Goal: Information Seeking & Learning: Learn about a topic

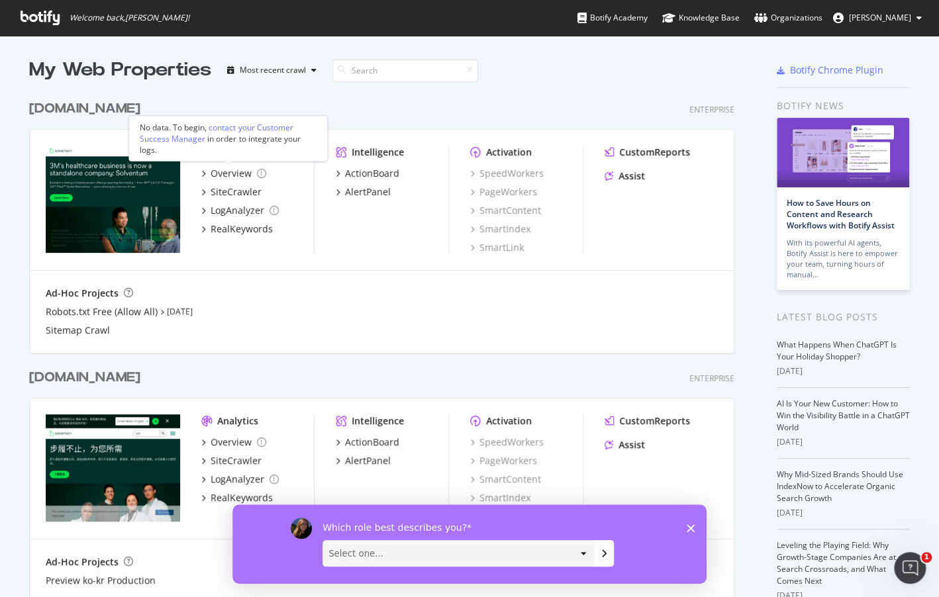
scroll to position [587, 918]
click at [229, 459] on div "SiteCrawler" at bounding box center [236, 460] width 51 height 13
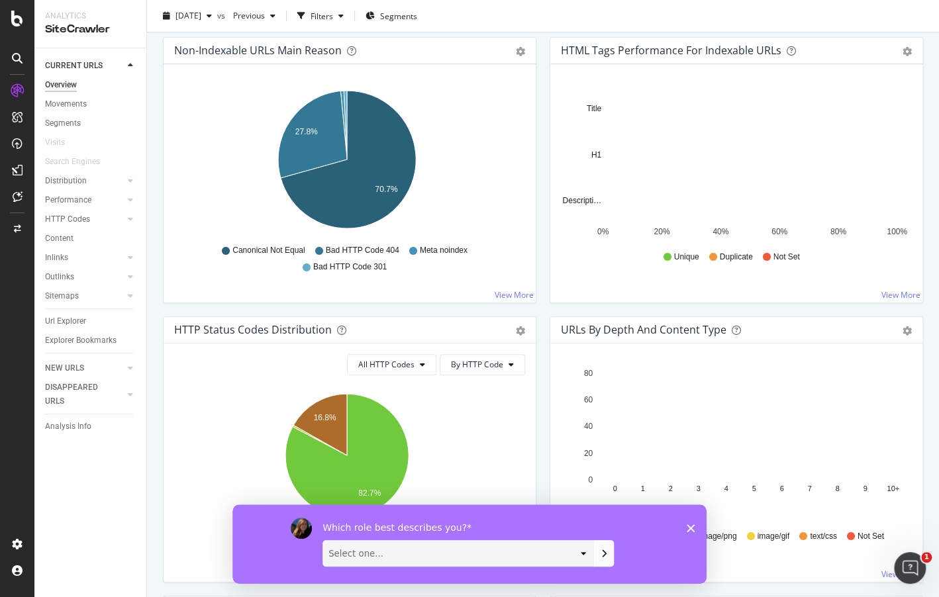
scroll to position [463, 0]
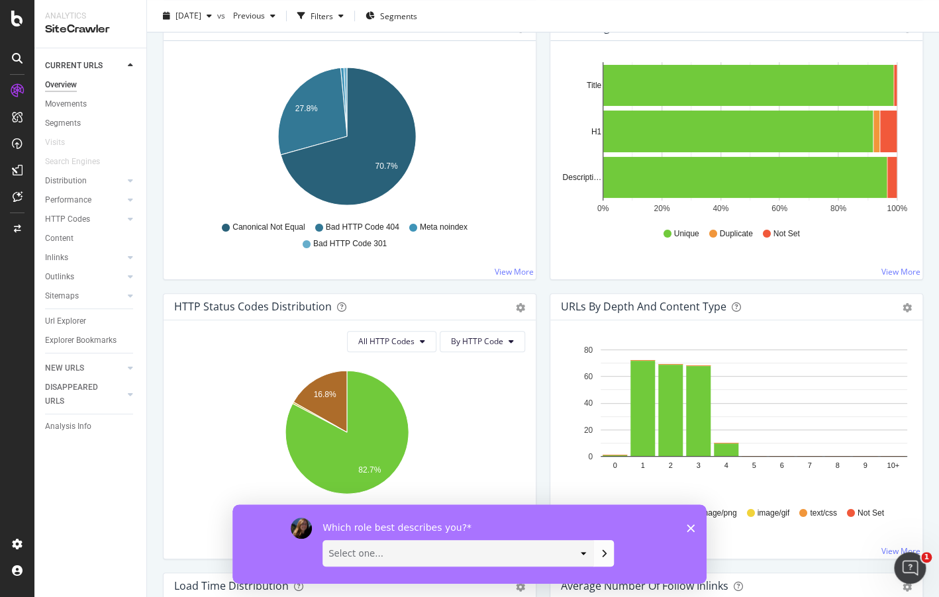
click at [131, 61] on div at bounding box center [130, 65] width 13 height 13
click at [128, 83] on icon at bounding box center [130, 85] width 5 height 8
click at [128, 70] on icon at bounding box center [130, 66] width 5 height 8
click at [58, 104] on div "Movements" at bounding box center [66, 104] width 42 height 14
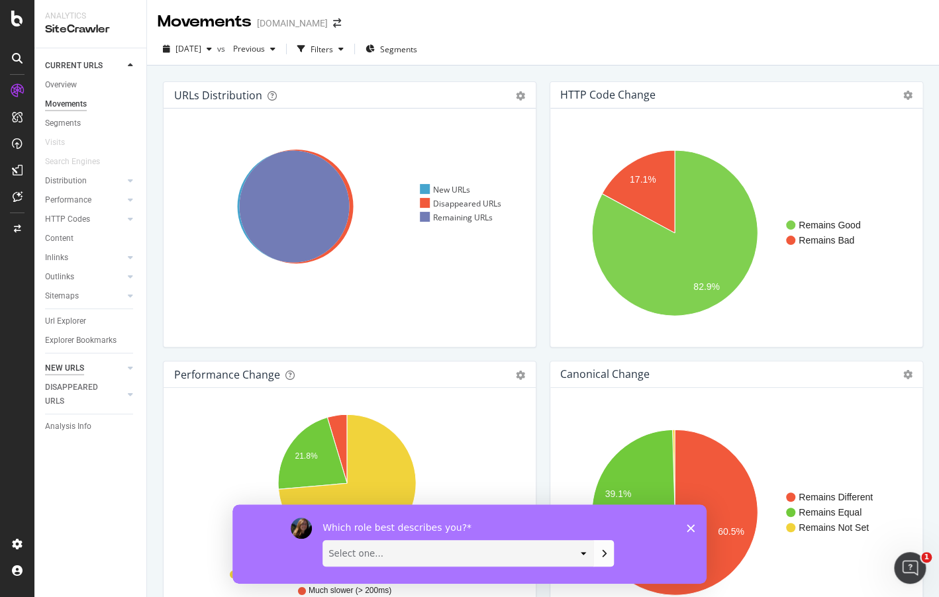
click at [71, 367] on div "NEW URLS" at bounding box center [64, 368] width 39 height 14
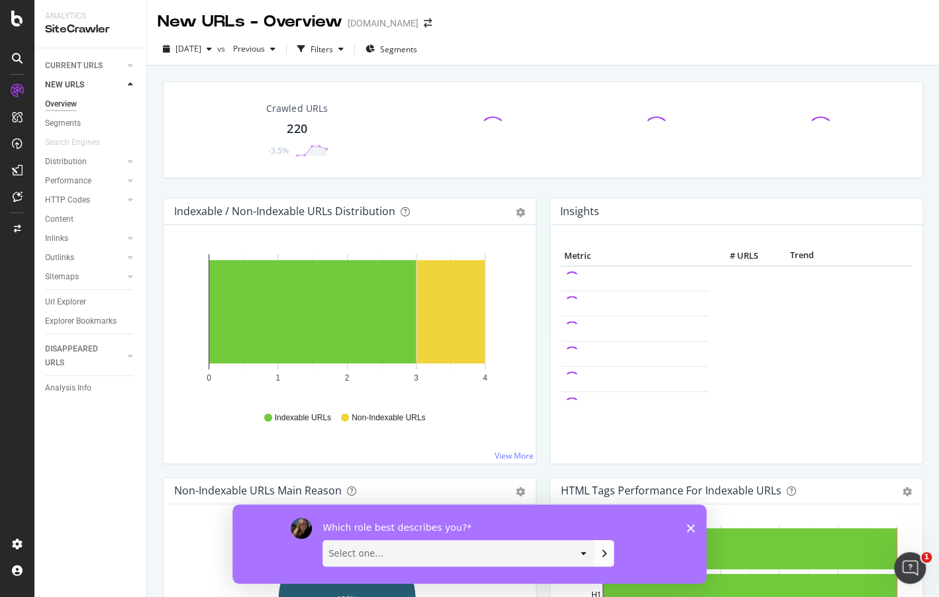
click at [19, 58] on icon at bounding box center [17, 58] width 11 height 11
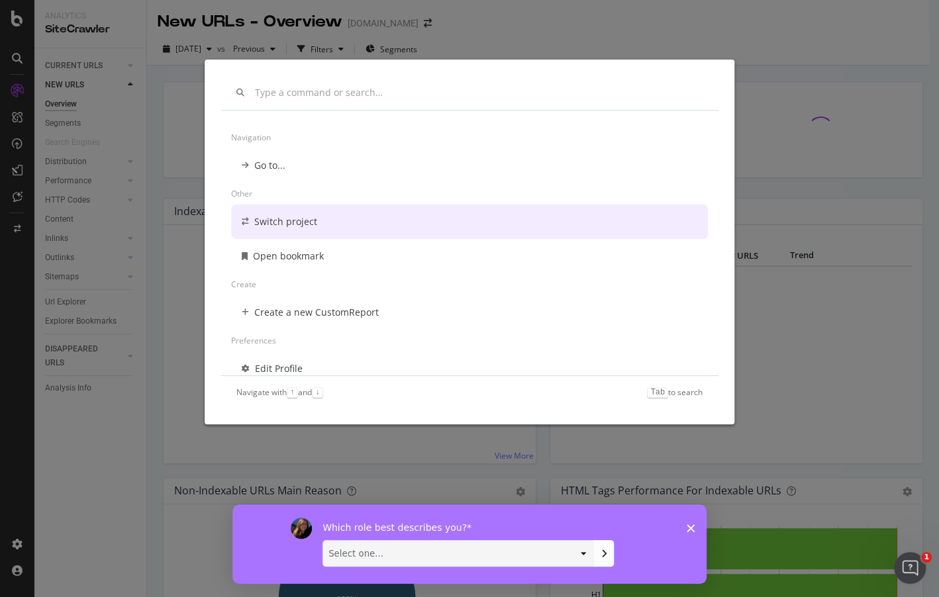
click at [285, 234] on div "Switch project" at bounding box center [469, 222] width 477 height 34
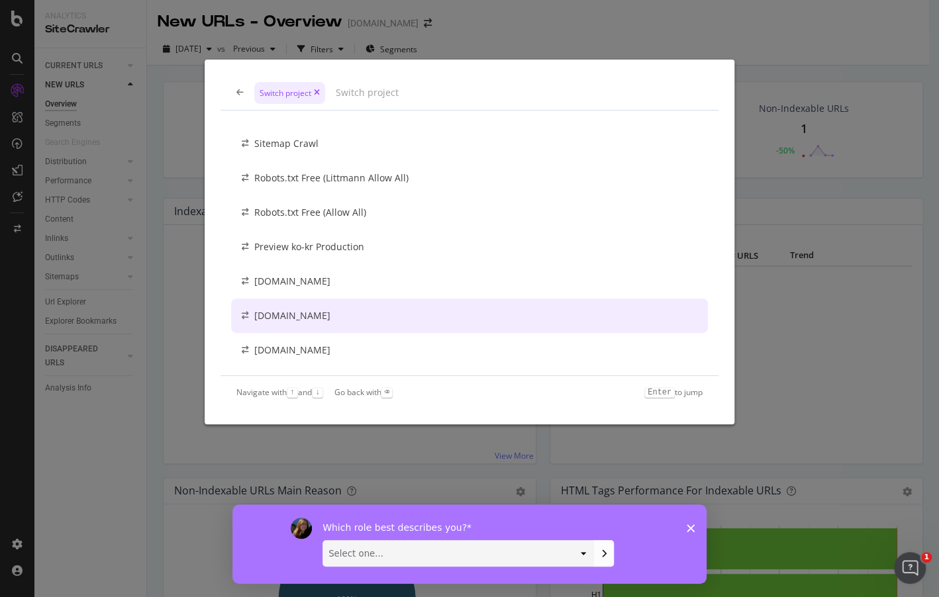
click at [302, 318] on div "[DOMAIN_NAME]" at bounding box center [292, 315] width 76 height 13
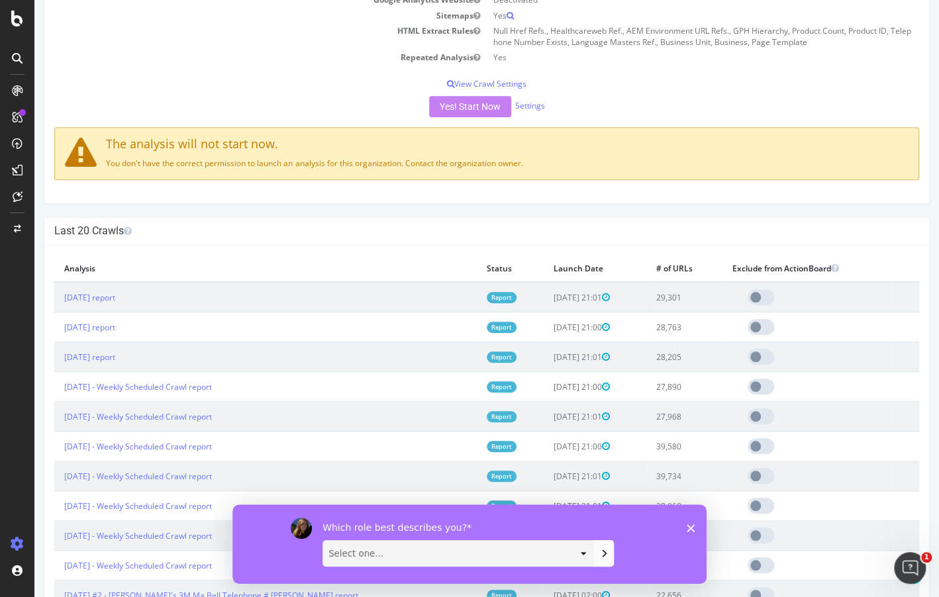
scroll to position [265, 0]
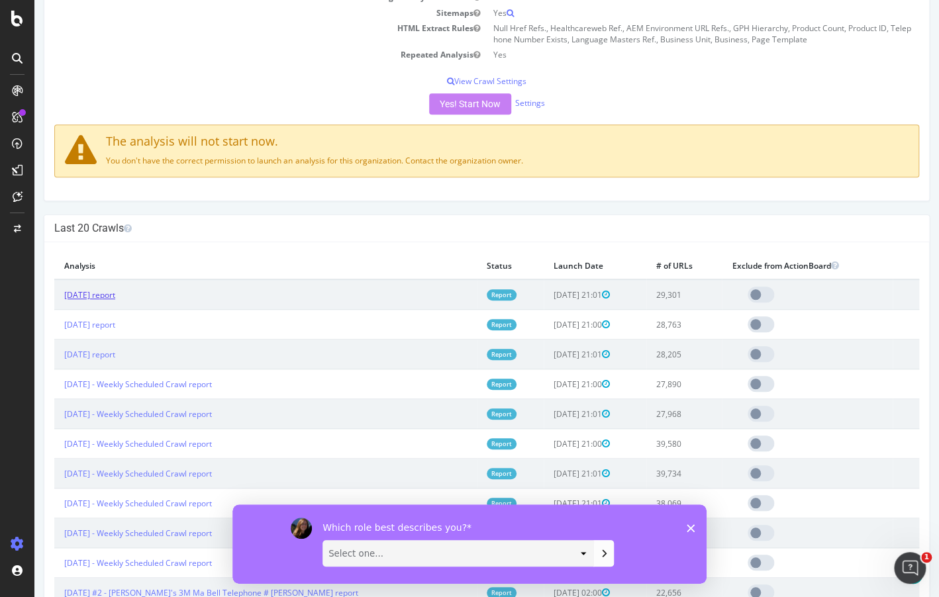
click at [92, 297] on link "[DATE] report" at bounding box center [89, 294] width 51 height 11
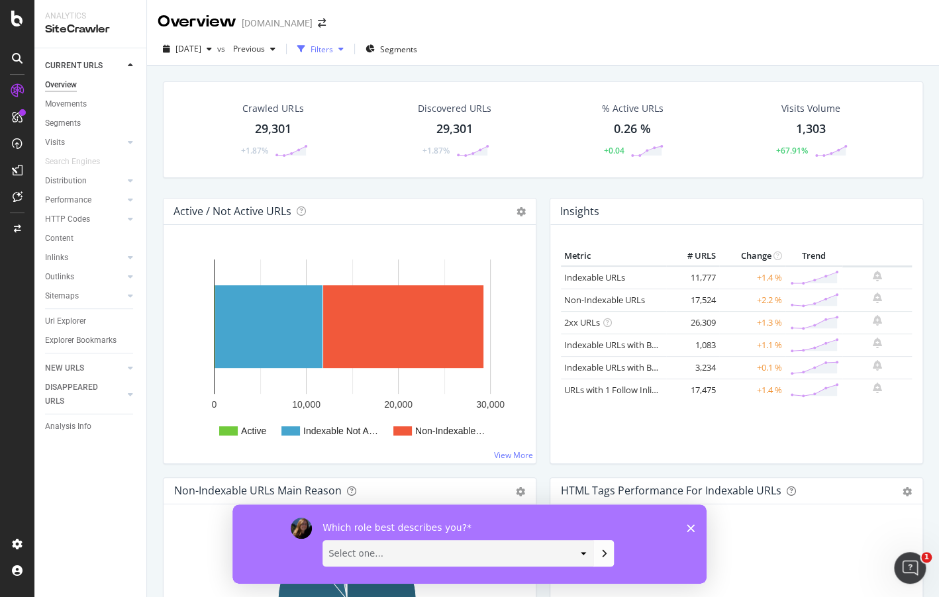
click at [349, 48] on div "button" at bounding box center [341, 49] width 16 height 8
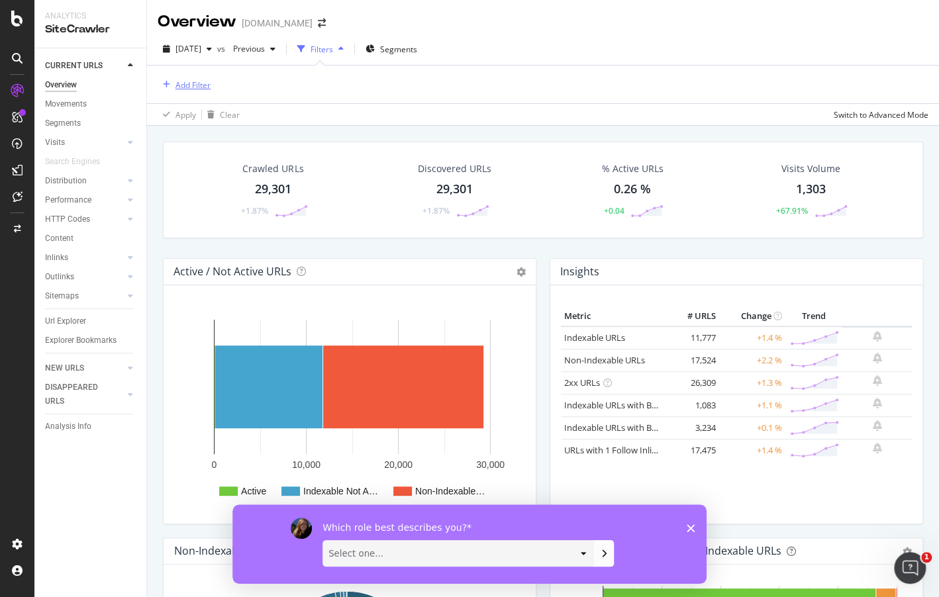
click at [171, 85] on div "button" at bounding box center [167, 85] width 18 height 8
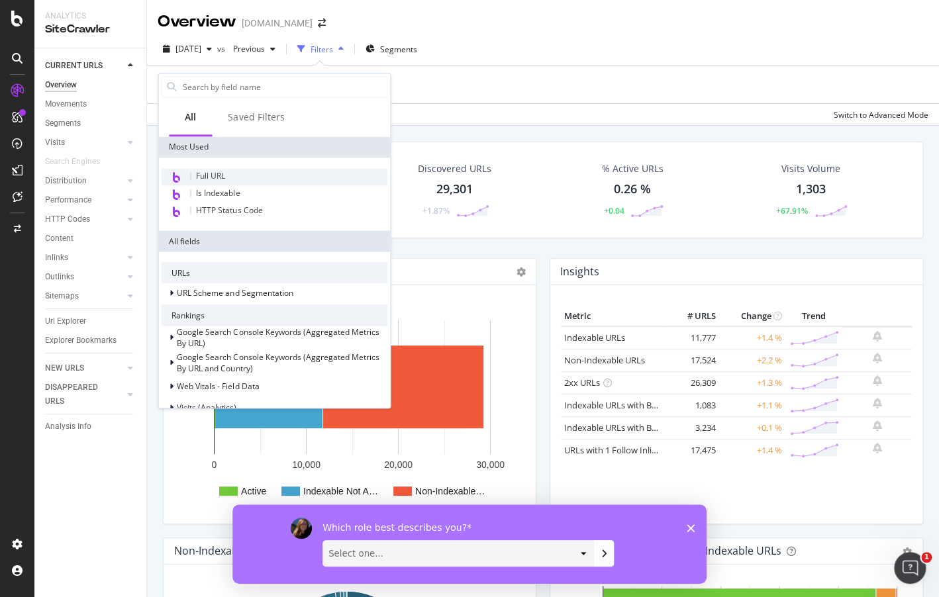
click at [219, 174] on span "Full URL" at bounding box center [210, 175] width 29 height 11
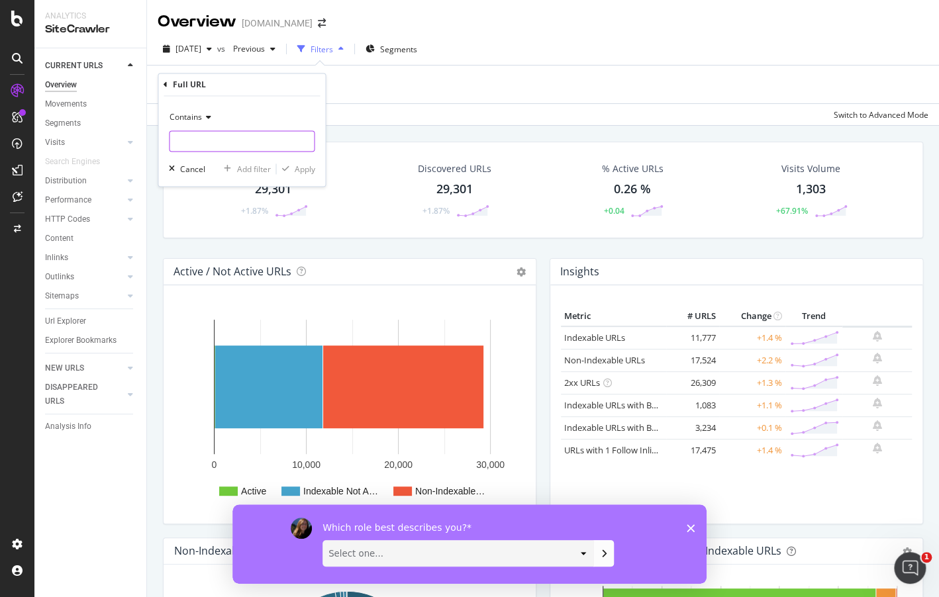
click at [230, 147] on input "text" at bounding box center [241, 141] width 144 height 21
type input "en-my"
click at [305, 169] on div "Apply" at bounding box center [304, 169] width 21 height 11
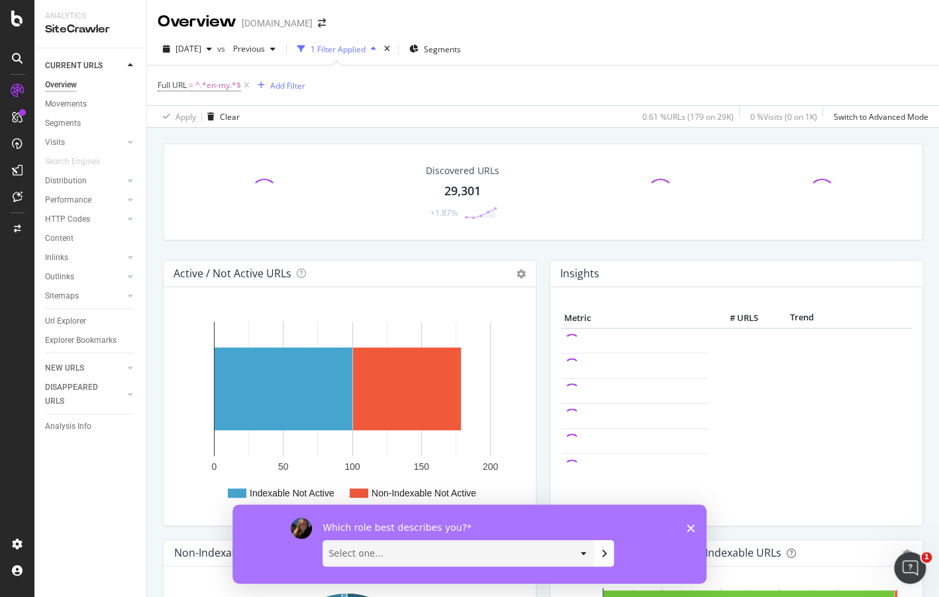
click at [691, 532] on div "Which role best describes you? Select one... Analyst/BI C-level Leadership Cont…" at bounding box center [469, 543] width 474 height 79
click at [690, 530] on icon "Close survey" at bounding box center [690, 528] width 8 height 8
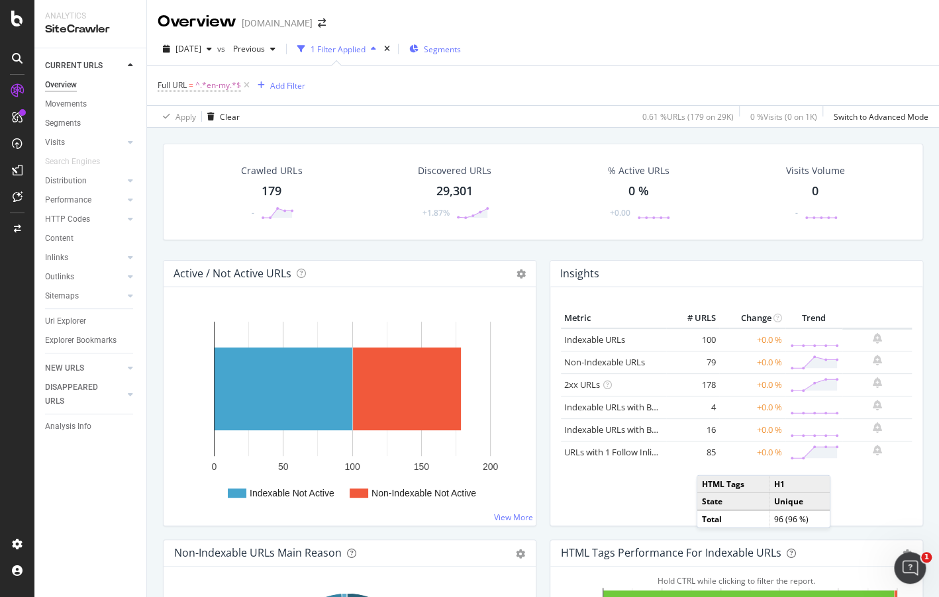
click at [456, 52] on span "Segments" at bounding box center [442, 49] width 37 height 11
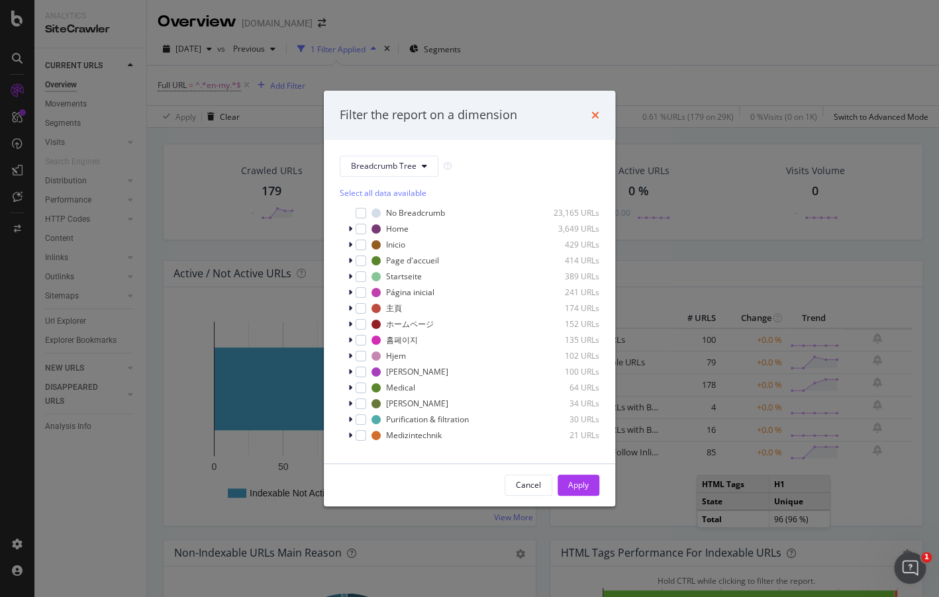
click at [596, 117] on icon "times" at bounding box center [595, 115] width 8 height 11
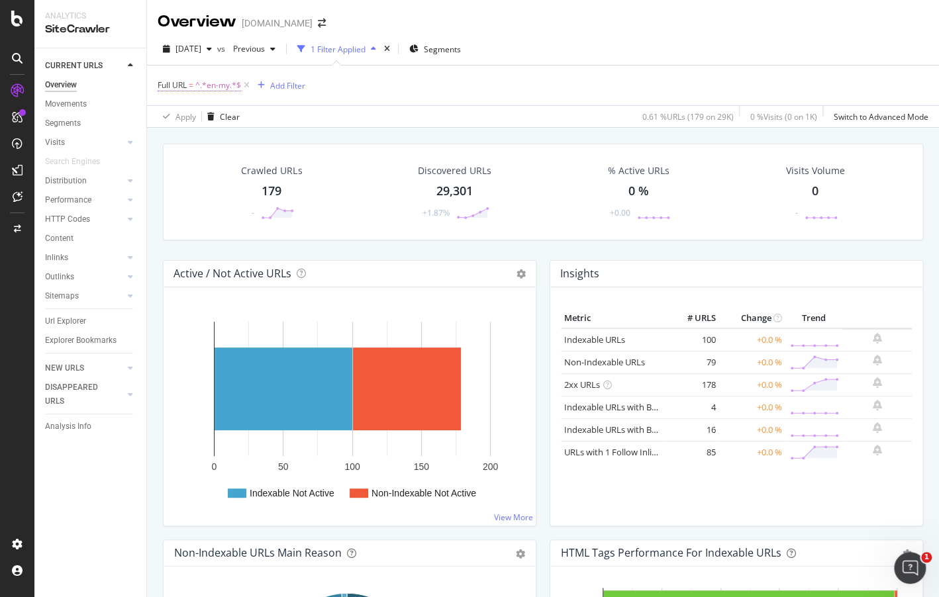
click at [222, 87] on span "^.*en-my.*$" at bounding box center [218, 85] width 46 height 19
type input "en-au"
click at [288, 168] on icon "button" at bounding box center [284, 168] width 7 height 8
